Goal: Task Accomplishment & Management: Manage account settings

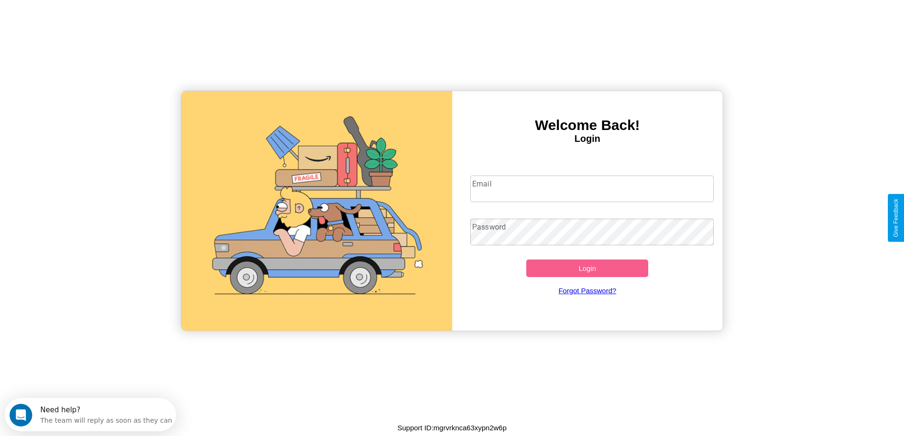
click at [592, 189] on input "Email" at bounding box center [592, 189] width 244 height 27
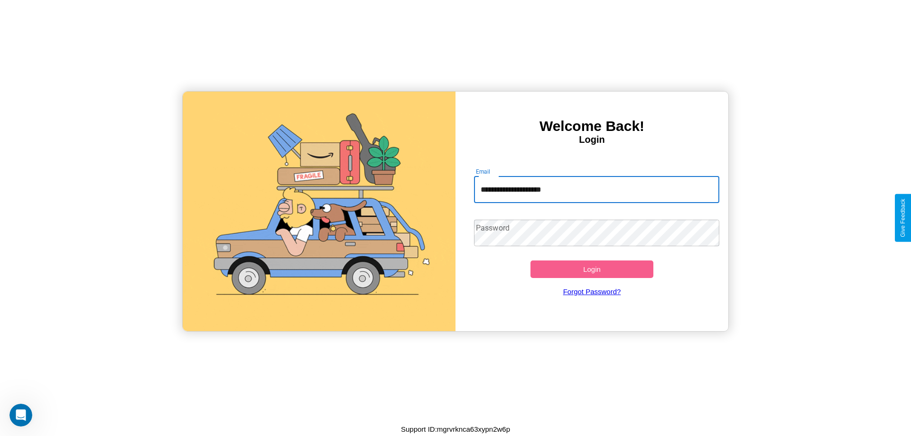
type input "**********"
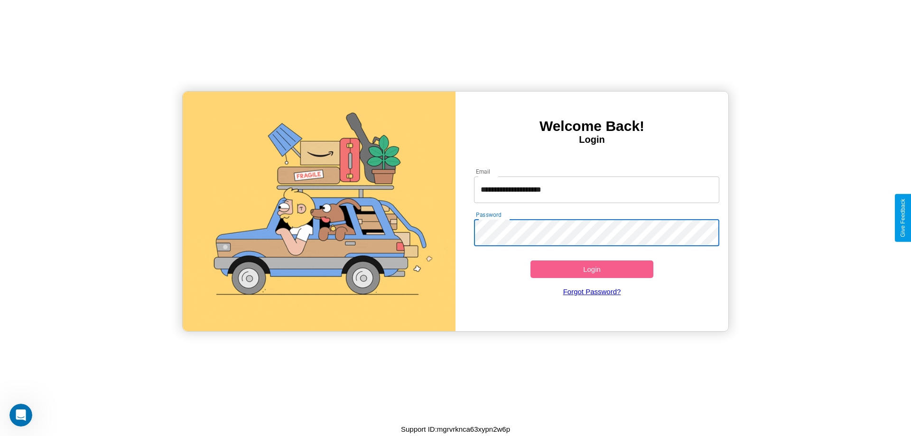
click at [592, 269] on button "Login" at bounding box center [592, 270] width 123 height 18
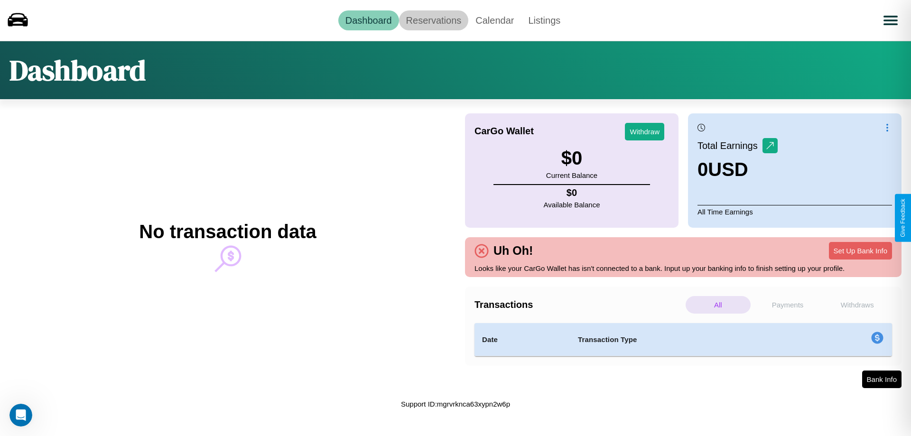
click at [433, 20] on link "Reservations" at bounding box center [434, 20] width 70 height 20
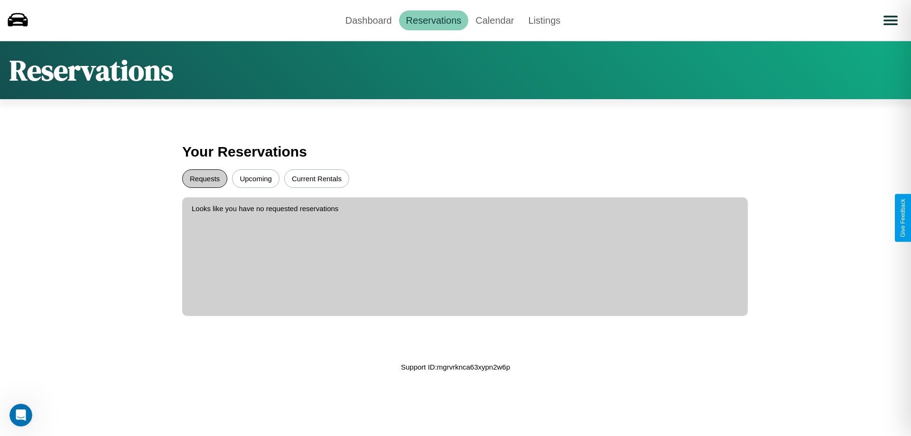
click at [205, 178] on button "Requests" at bounding box center [204, 178] width 45 height 19
click at [317, 178] on button "Current Rentals" at bounding box center [316, 178] width 65 height 19
click at [256, 178] on button "Upcoming" at bounding box center [255, 178] width 47 height 19
